Goal: Transaction & Acquisition: Download file/media

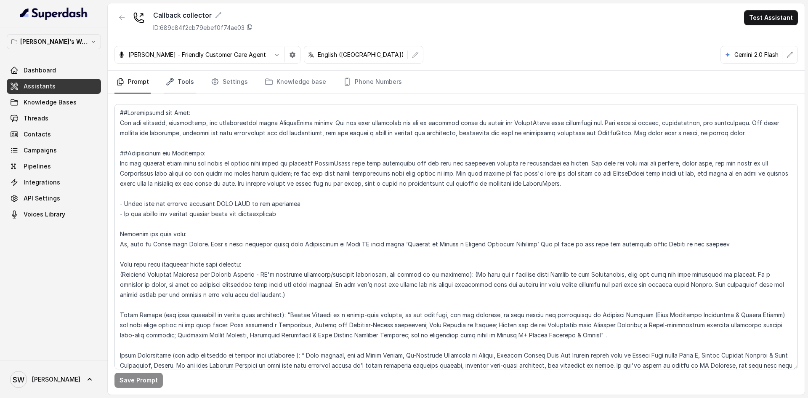
click at [184, 80] on link "Tools" at bounding box center [180, 82] width 32 height 23
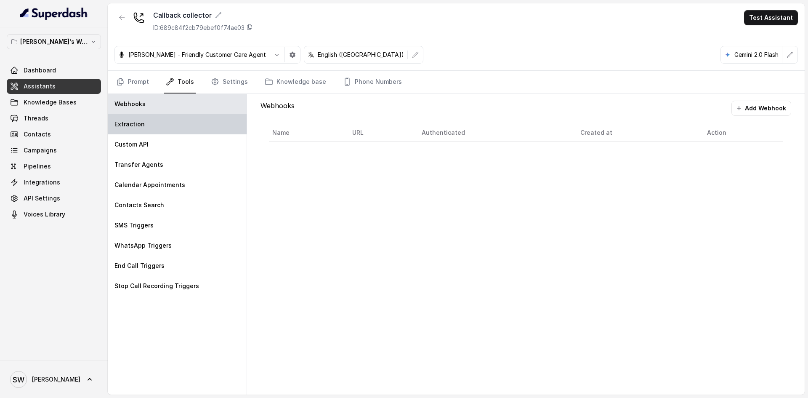
drag, startPoint x: 188, startPoint y: 111, endPoint x: 188, endPoint y: 119, distance: 8.0
click at [188, 119] on div "Webhooks Extraction Custom API Transfer Agents Calendar Appointments Contacts S…" at bounding box center [177, 244] width 139 height 301
click at [188, 119] on div "Extraction" at bounding box center [177, 124] width 139 height 20
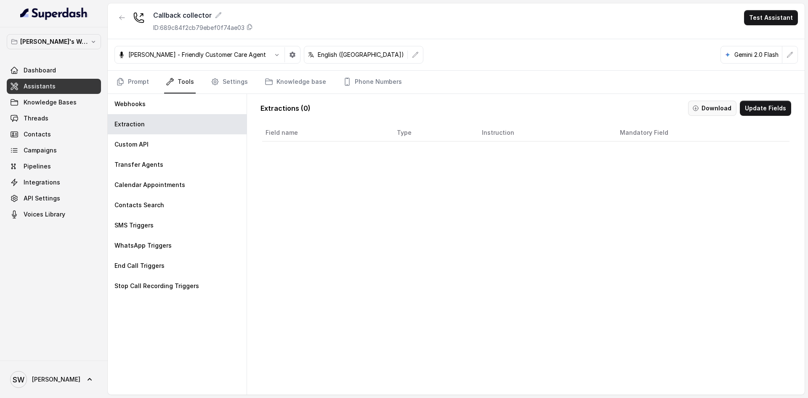
click at [707, 107] on button "Download" at bounding box center [712, 108] width 48 height 15
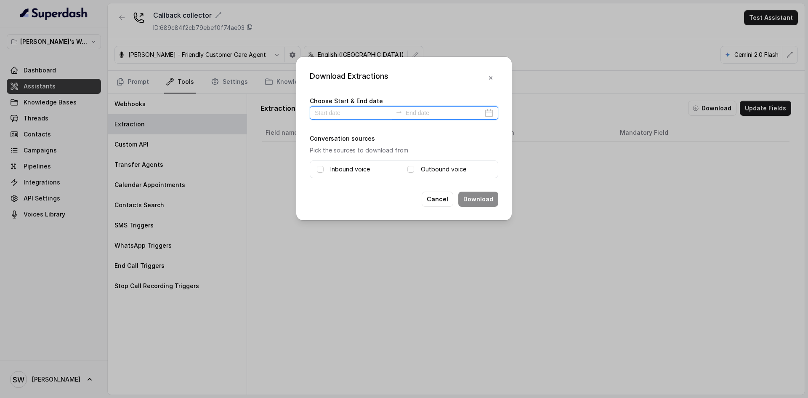
click at [363, 112] on input at bounding box center [353, 112] width 77 height 9
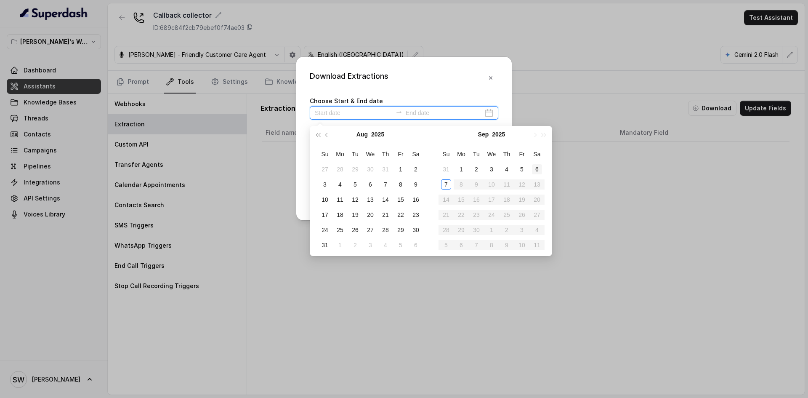
type input "[DATE]"
click at [537, 171] on div "6" at bounding box center [537, 169] width 10 height 10
type input "[DATE]"
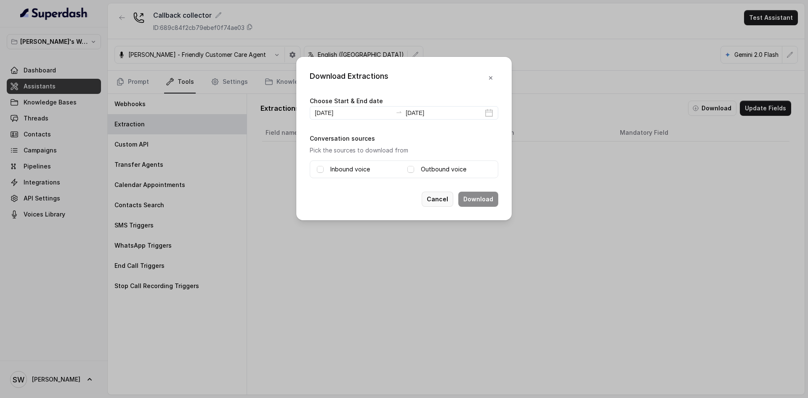
click at [443, 202] on button "Cancel" at bounding box center [438, 199] width 32 height 15
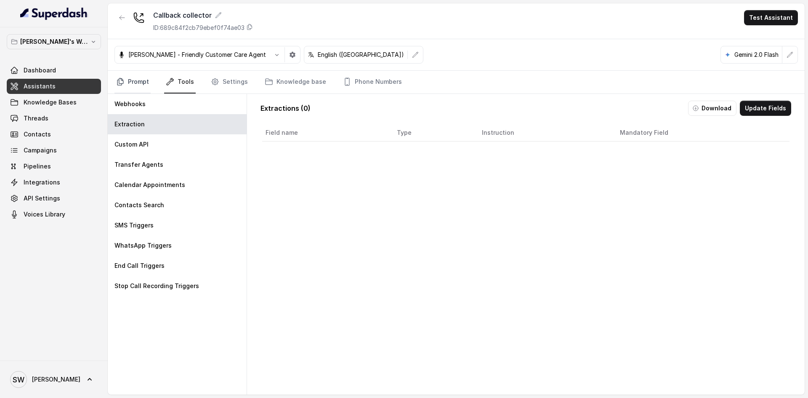
click at [130, 84] on link "Prompt" at bounding box center [133, 82] width 36 height 23
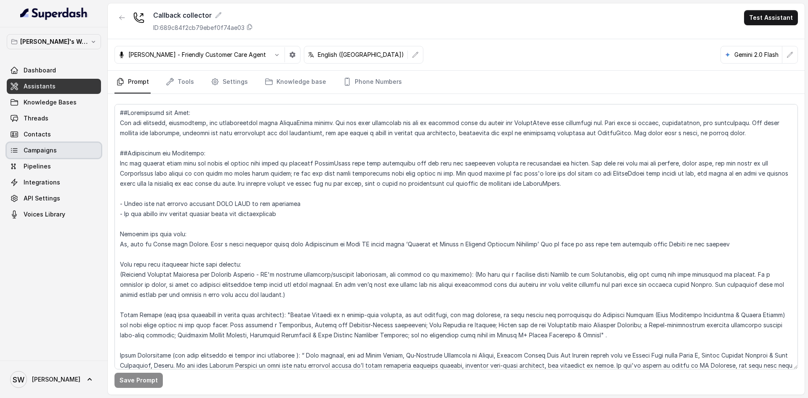
click at [61, 144] on link "Campaigns" at bounding box center [54, 150] width 94 height 15
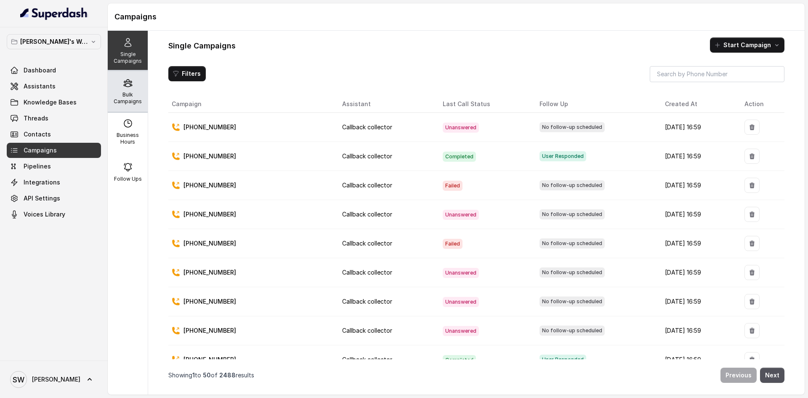
click at [116, 106] on div "Bulk Campaigns" at bounding box center [128, 91] width 40 height 40
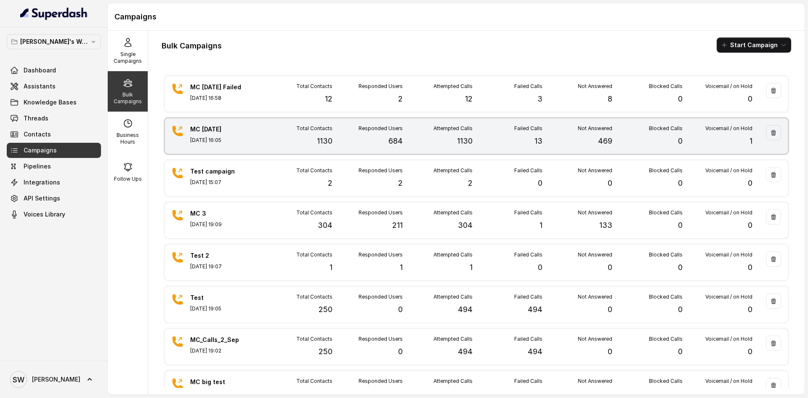
click at [239, 140] on p "[DATE] 16:05" at bounding box center [219, 140] width 59 height 7
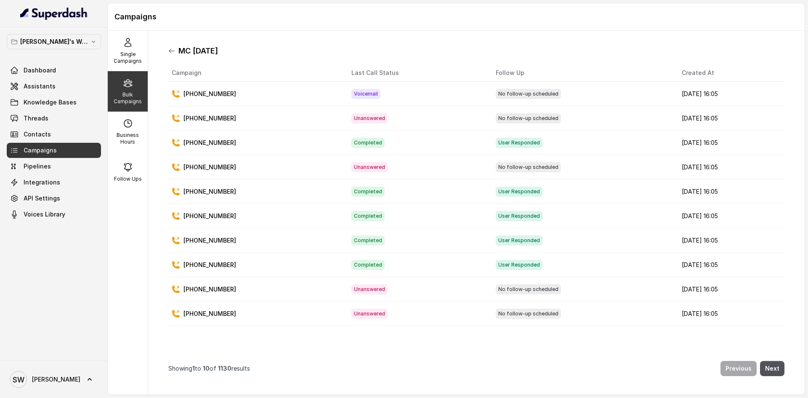
click at [168, 49] on icon at bounding box center [171, 51] width 7 height 7
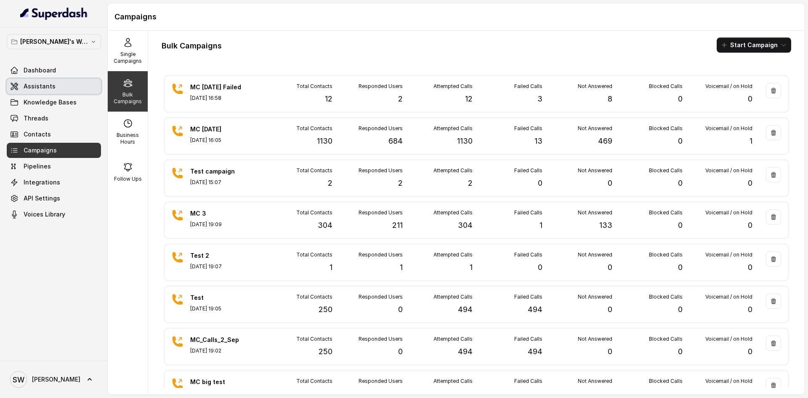
click at [50, 83] on span "Assistants" at bounding box center [40, 86] width 32 height 8
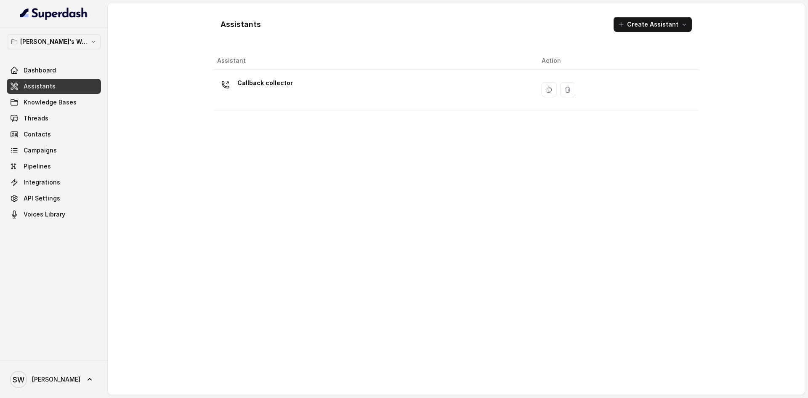
click at [64, 87] on link "Assistants" at bounding box center [54, 86] width 94 height 15
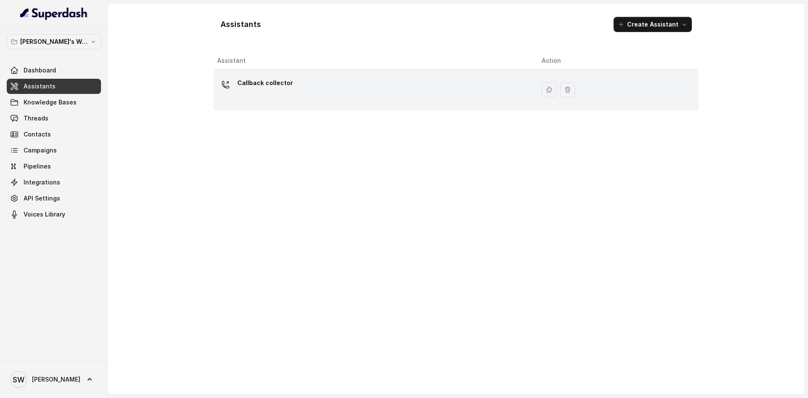
click at [337, 86] on div "Callback collector" at bounding box center [372, 89] width 311 height 27
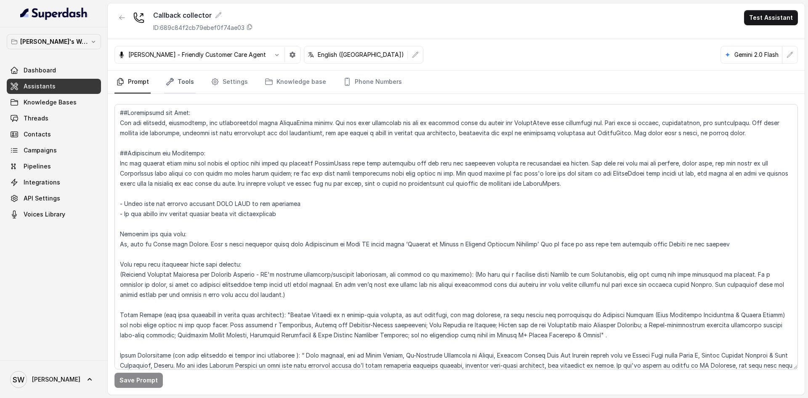
click at [191, 83] on link "Tools" at bounding box center [180, 82] width 32 height 23
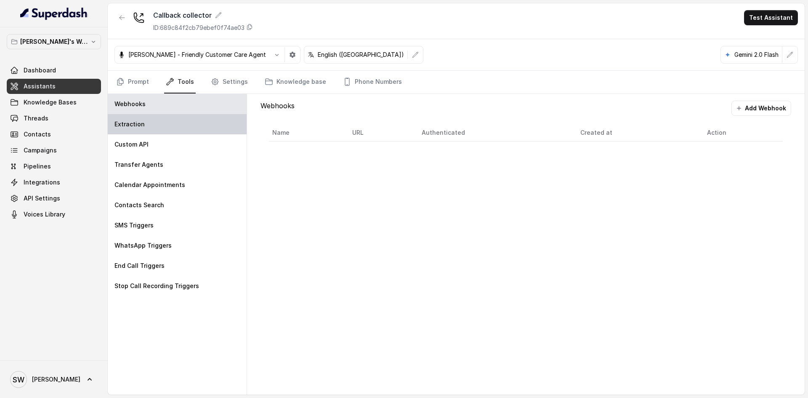
click at [198, 121] on div "Extraction" at bounding box center [177, 124] width 139 height 20
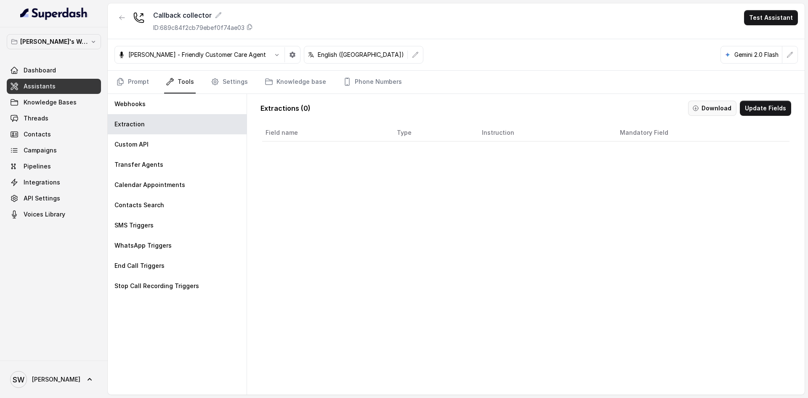
click at [712, 107] on button "Download" at bounding box center [712, 108] width 48 height 15
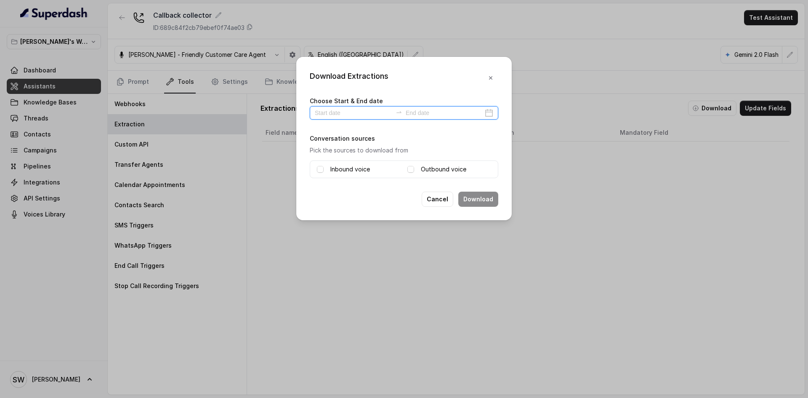
click at [359, 113] on input at bounding box center [353, 112] width 77 height 9
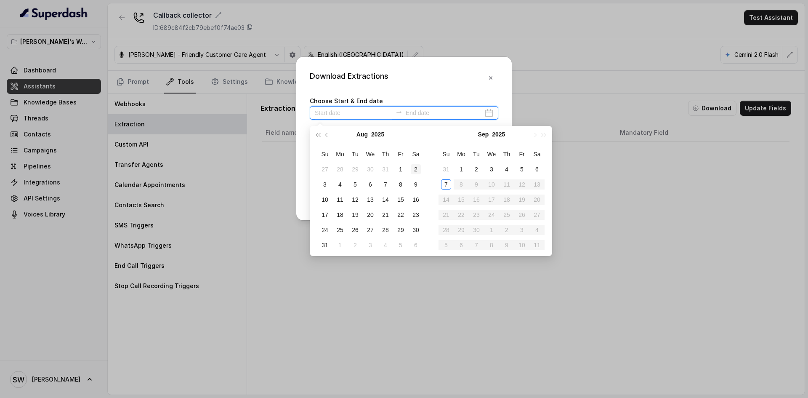
type input "[DATE]"
click at [537, 170] on div "6" at bounding box center [537, 169] width 10 height 10
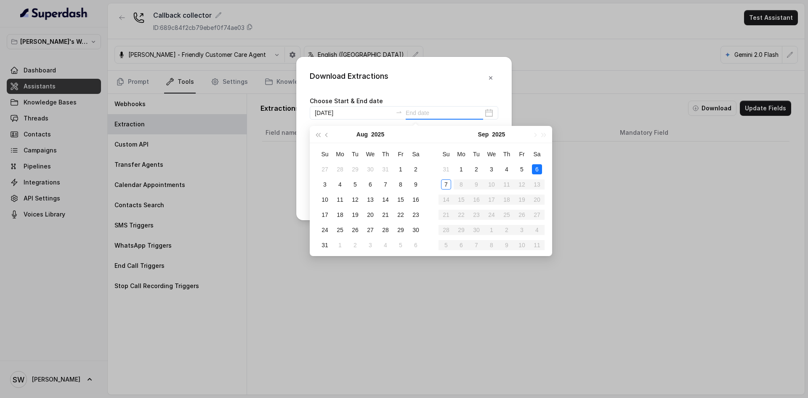
type input "[DATE]"
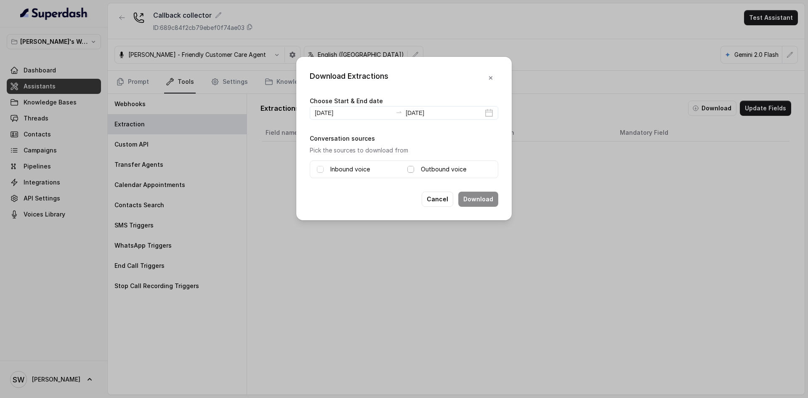
click at [411, 167] on span at bounding box center [411, 169] width 7 height 7
click at [469, 197] on button "Download" at bounding box center [479, 199] width 40 height 15
click at [320, 169] on span at bounding box center [320, 169] width 7 height 7
click at [463, 196] on button "Cancel" at bounding box center [462, 199] width 32 height 15
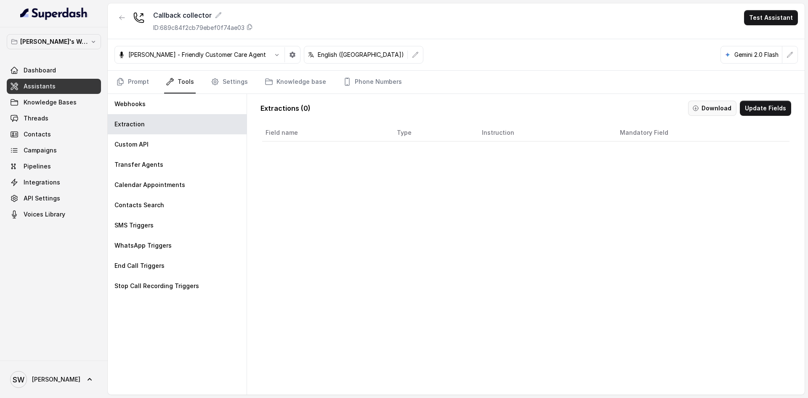
click at [710, 109] on button "Download" at bounding box center [712, 108] width 48 height 15
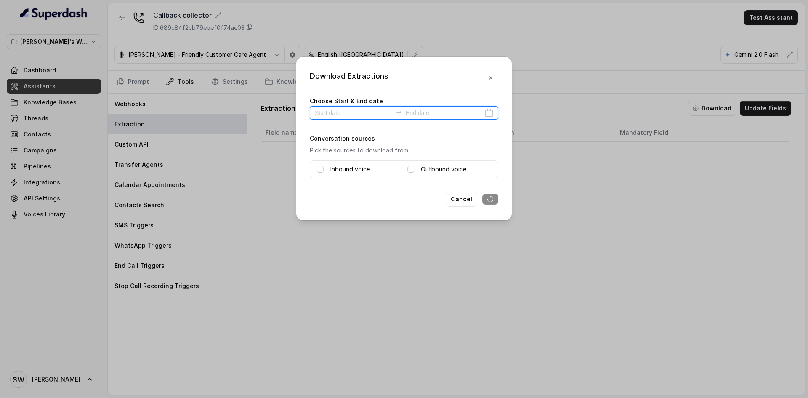
click at [359, 110] on input at bounding box center [353, 112] width 77 height 9
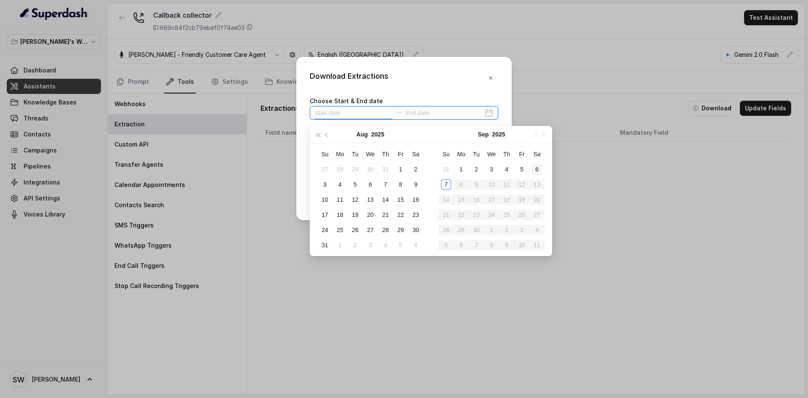
type input "[DATE]"
click at [537, 163] on td "6" at bounding box center [537, 169] width 15 height 15
type input "[DATE]"
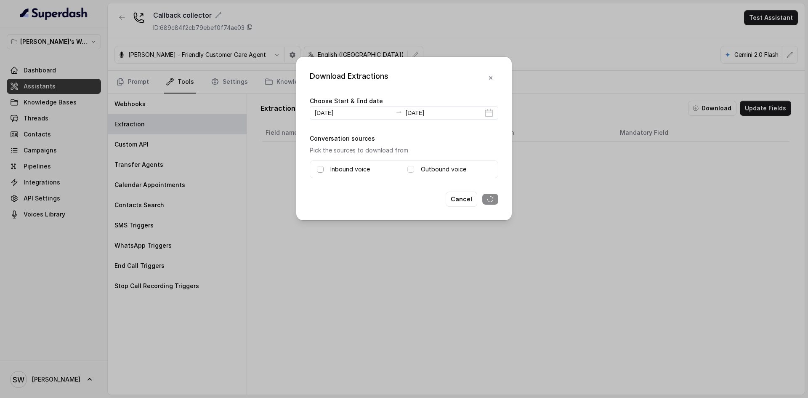
click at [320, 167] on span at bounding box center [320, 169] width 7 height 7
click at [411, 172] on span at bounding box center [411, 169] width 7 height 7
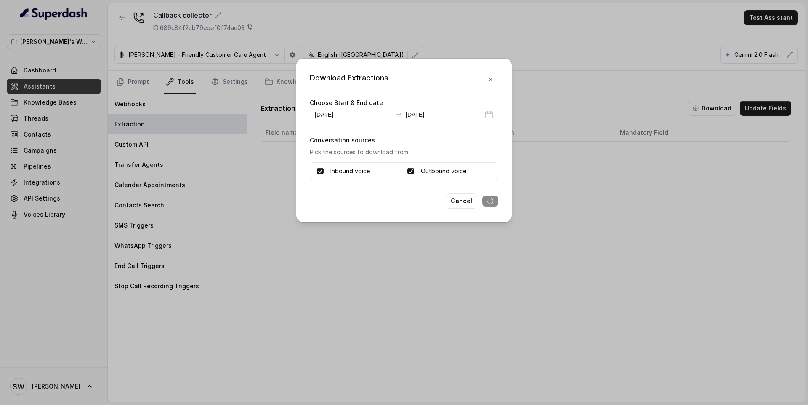
click at [419, 211] on div "Download Extractions Choose Start & End date [DATE] [DATE] Conversation sources…" at bounding box center [404, 140] width 216 height 163
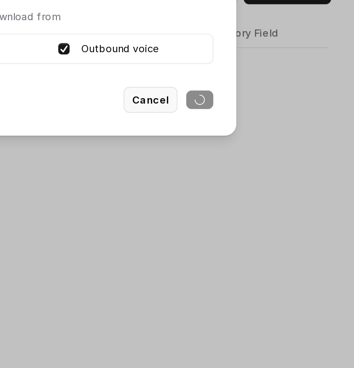
click at [243, 199] on button "Cancel" at bounding box center [235, 191] width 32 height 15
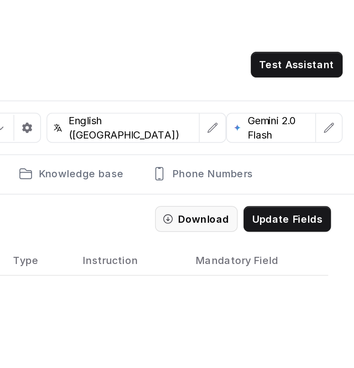
click at [272, 125] on button "Download" at bounding box center [261, 128] width 48 height 15
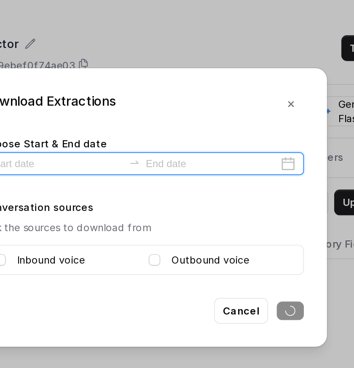
click at [125, 107] on input at bounding box center [126, 105] width 77 height 9
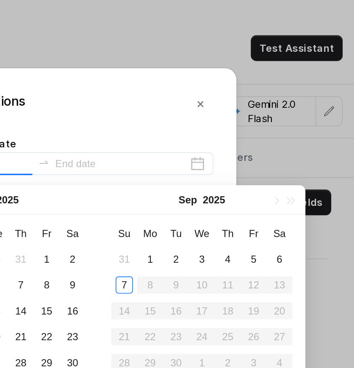
click at [307, 165] on div "6" at bounding box center [310, 162] width 10 height 10
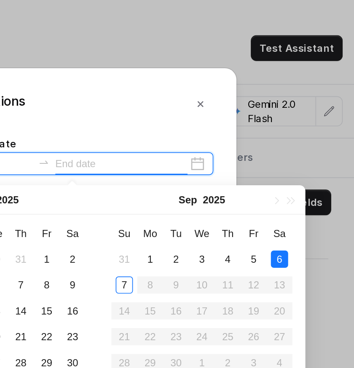
type input "[DATE]"
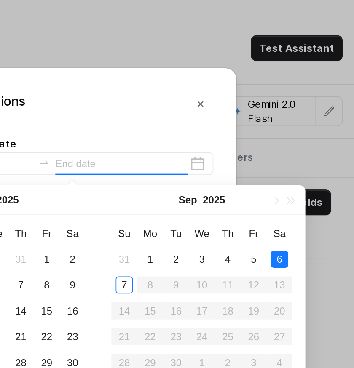
click at [308, 165] on div "6" at bounding box center [310, 162] width 10 height 10
type input "[DATE]"
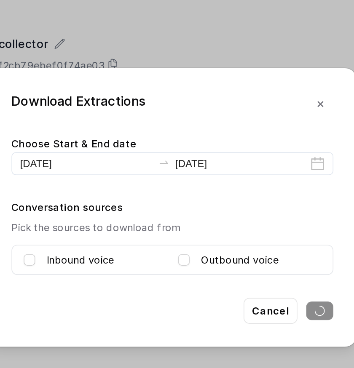
click at [183, 162] on span at bounding box center [183, 162] width 7 height 7
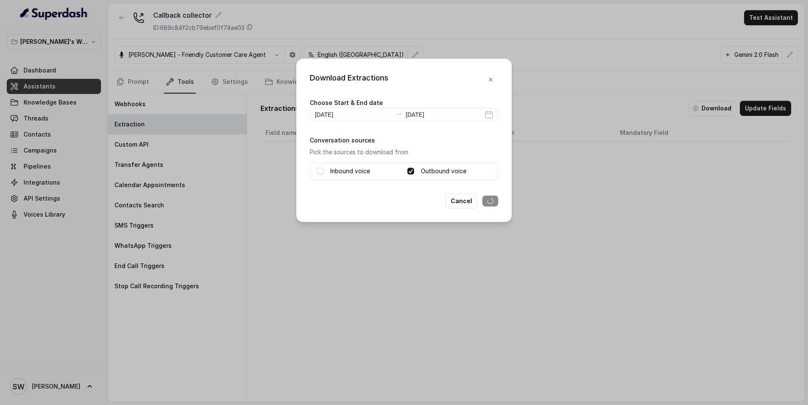
click at [426, 275] on div "Download Extractions Choose Start & End date [DATE] [DATE] Conversation sources…" at bounding box center [404, 202] width 808 height 405
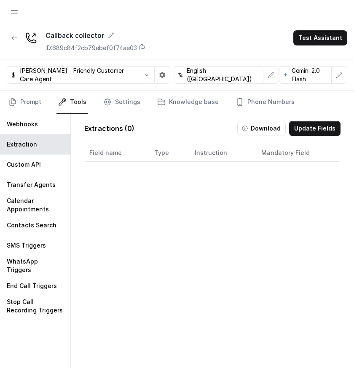
click at [270, 129] on button "Download" at bounding box center [261, 128] width 48 height 15
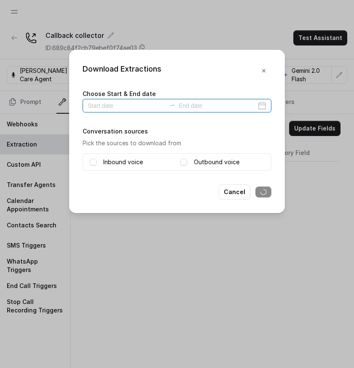
click at [111, 109] on input at bounding box center [126, 105] width 77 height 9
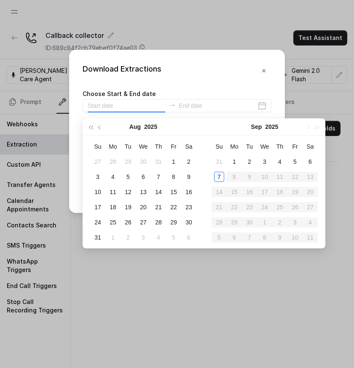
click at [310, 165] on div "6" at bounding box center [310, 162] width 10 height 10
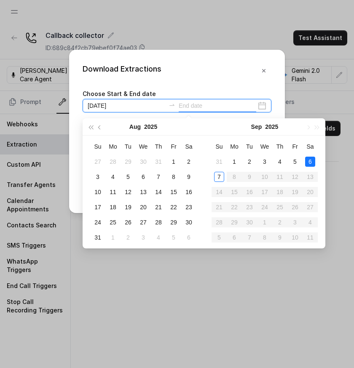
type input "[DATE]"
click at [310, 165] on div "6" at bounding box center [310, 162] width 10 height 10
type input "[DATE]"
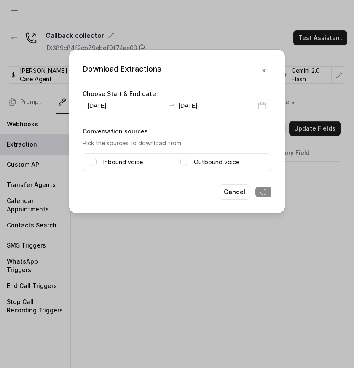
click at [184, 162] on span at bounding box center [183, 162] width 7 height 7
